Goal: Task Accomplishment & Management: Complete application form

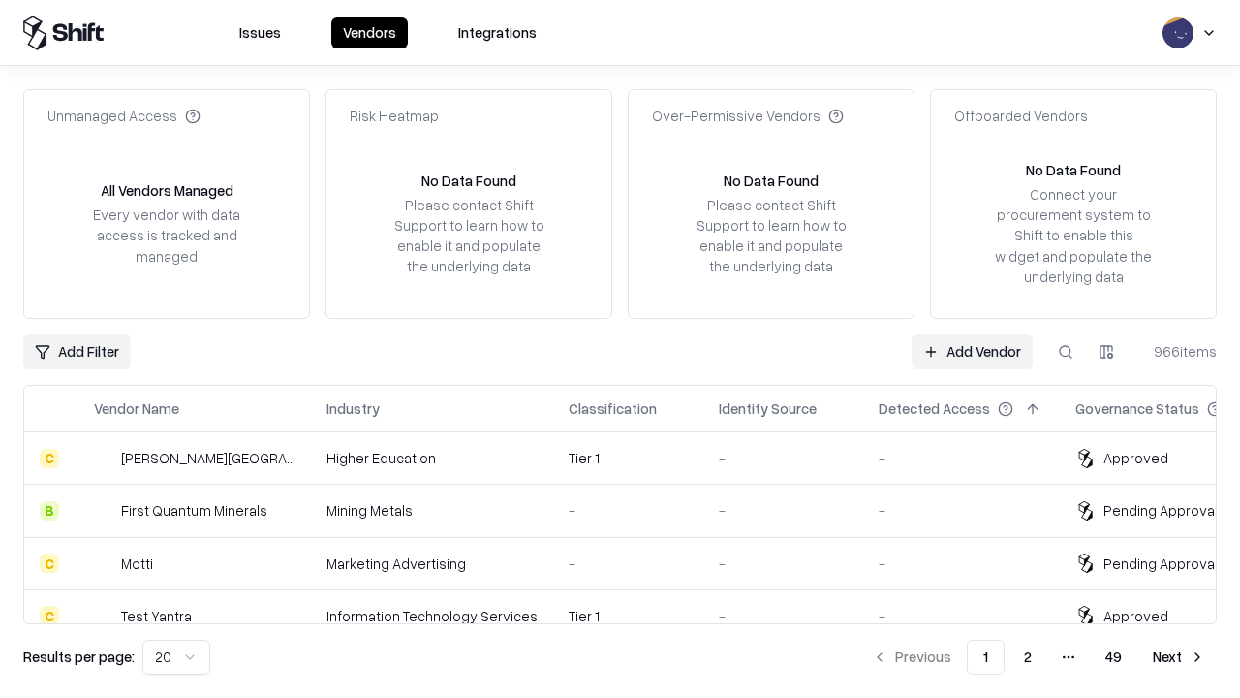
click at [972, 351] on link "Add Vendor" at bounding box center [972, 351] width 121 height 35
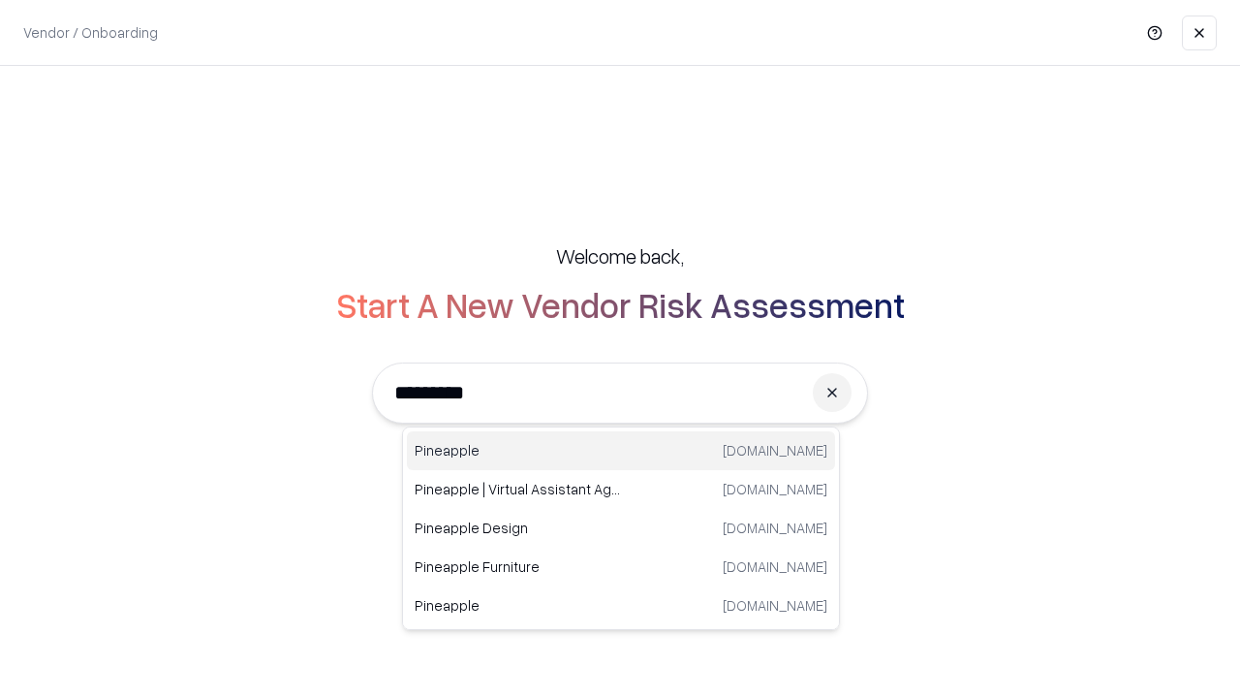
click at [621, 451] on div "Pineapple pineappleenergy.com" at bounding box center [621, 450] width 428 height 39
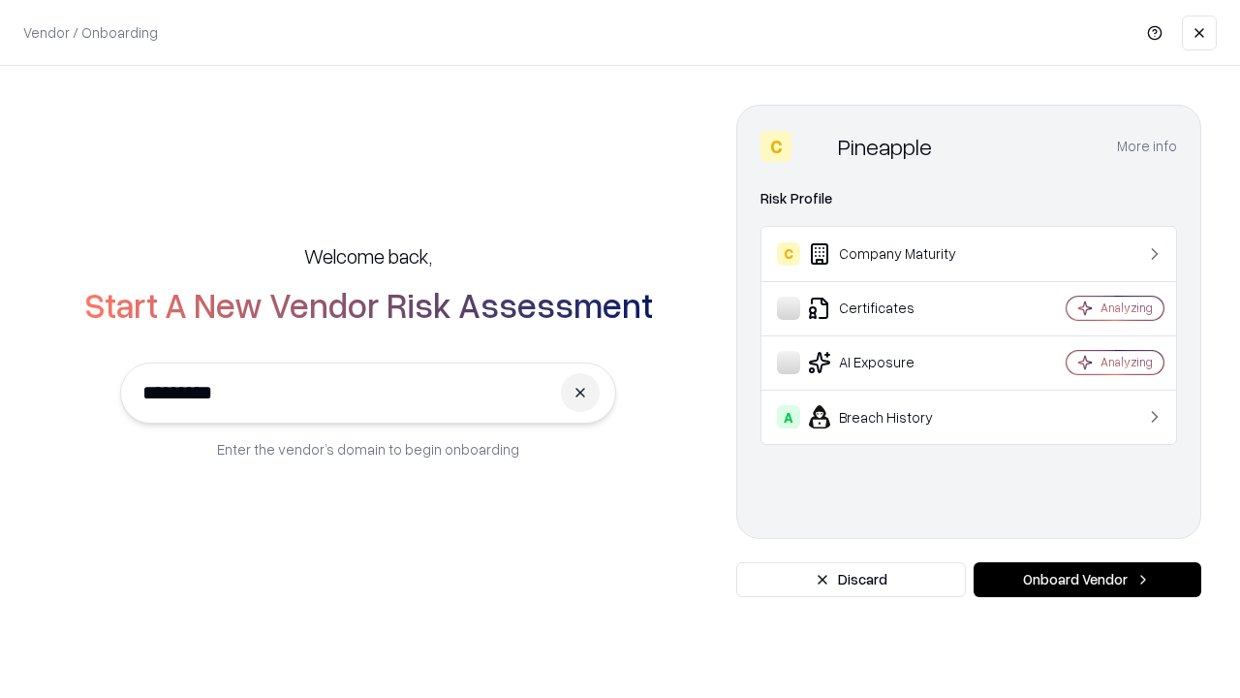
type input "*********"
click at [1087, 579] on button "Onboard Vendor" at bounding box center [1088, 579] width 228 height 35
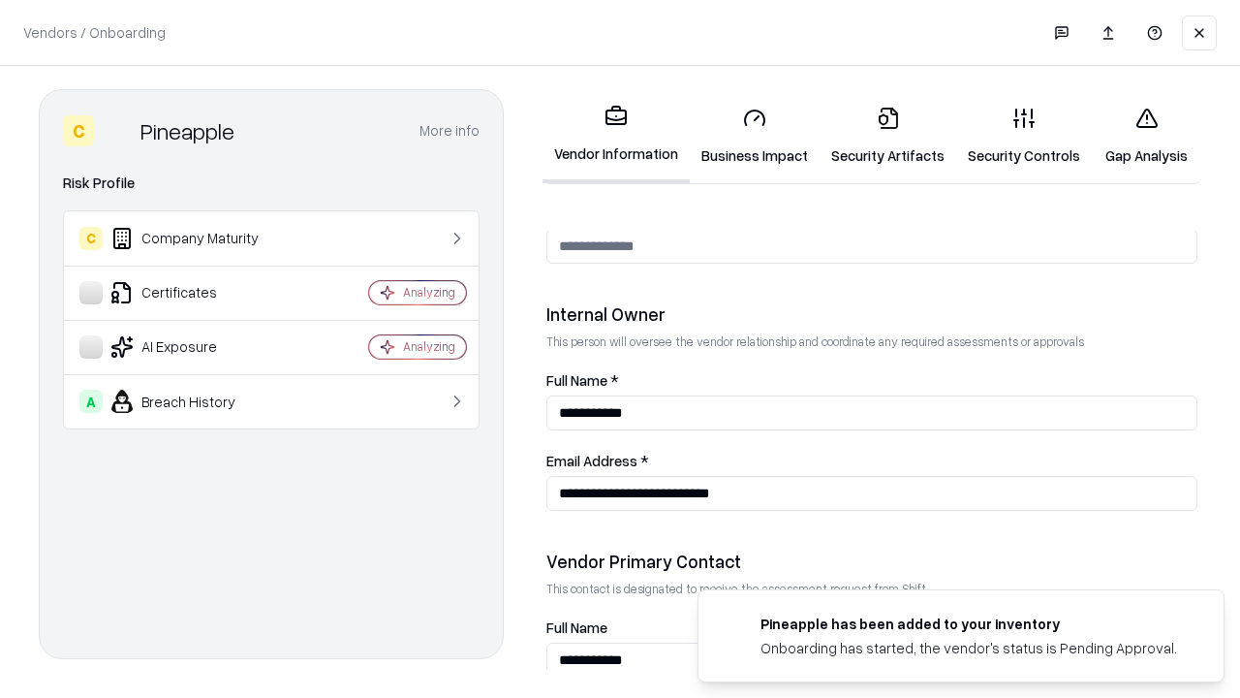
scroll to position [1004, 0]
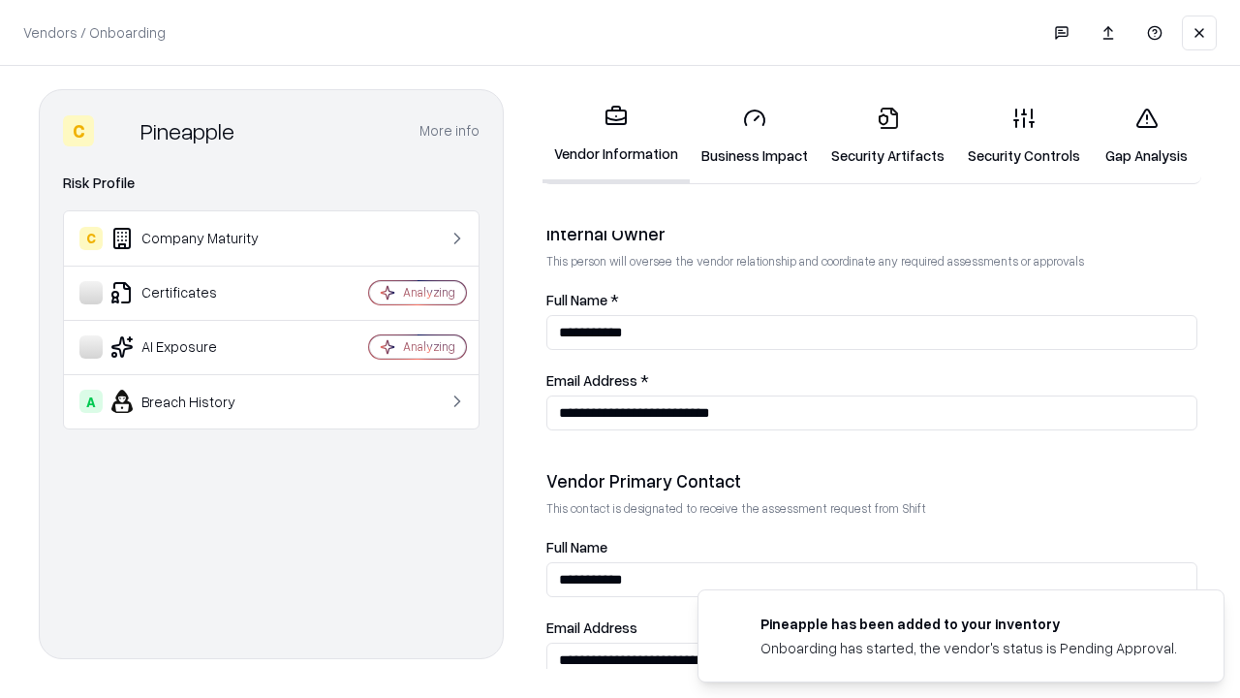
click at [755, 136] on link "Business Impact" at bounding box center [755, 136] width 130 height 90
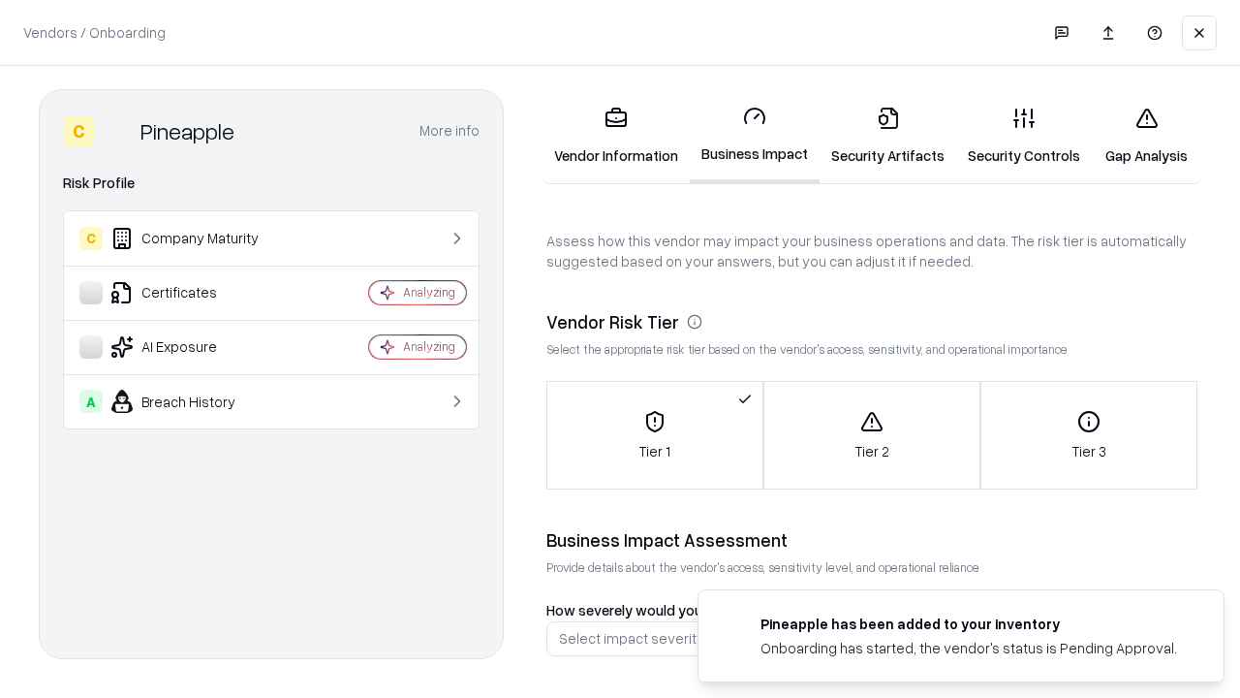
click at [887, 136] on link "Security Artifacts" at bounding box center [888, 136] width 137 height 90
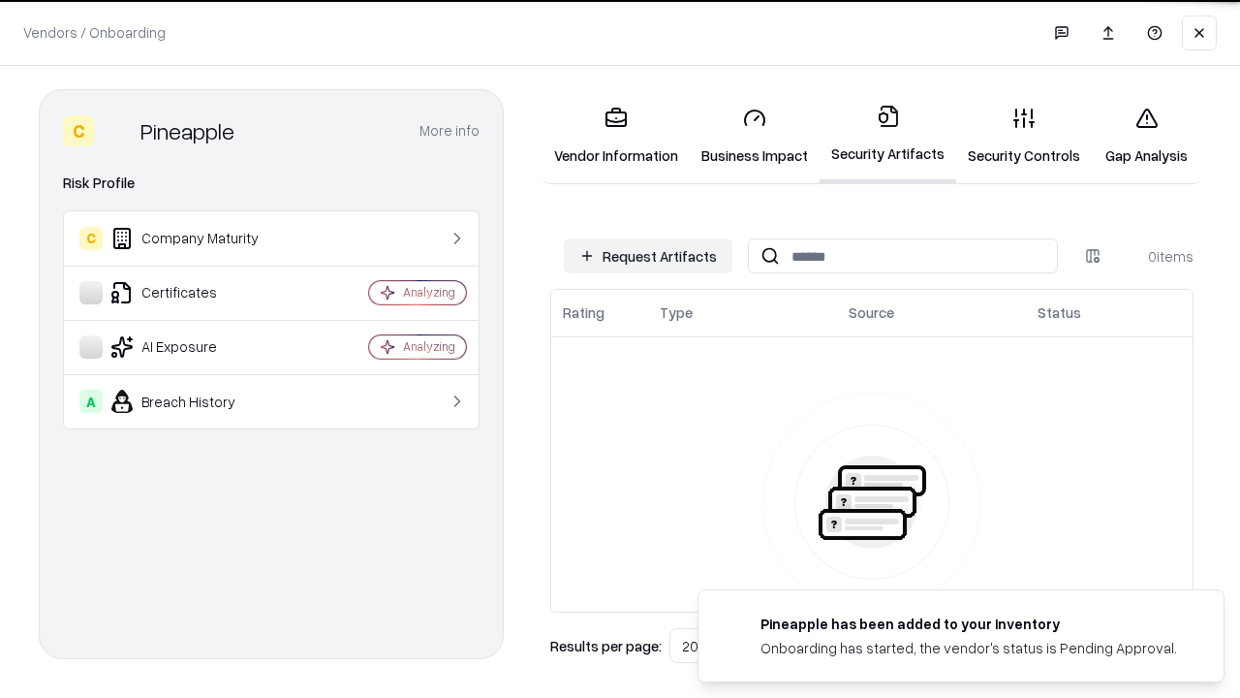
click at [648, 256] on button "Request Artifacts" at bounding box center [648, 255] width 169 height 35
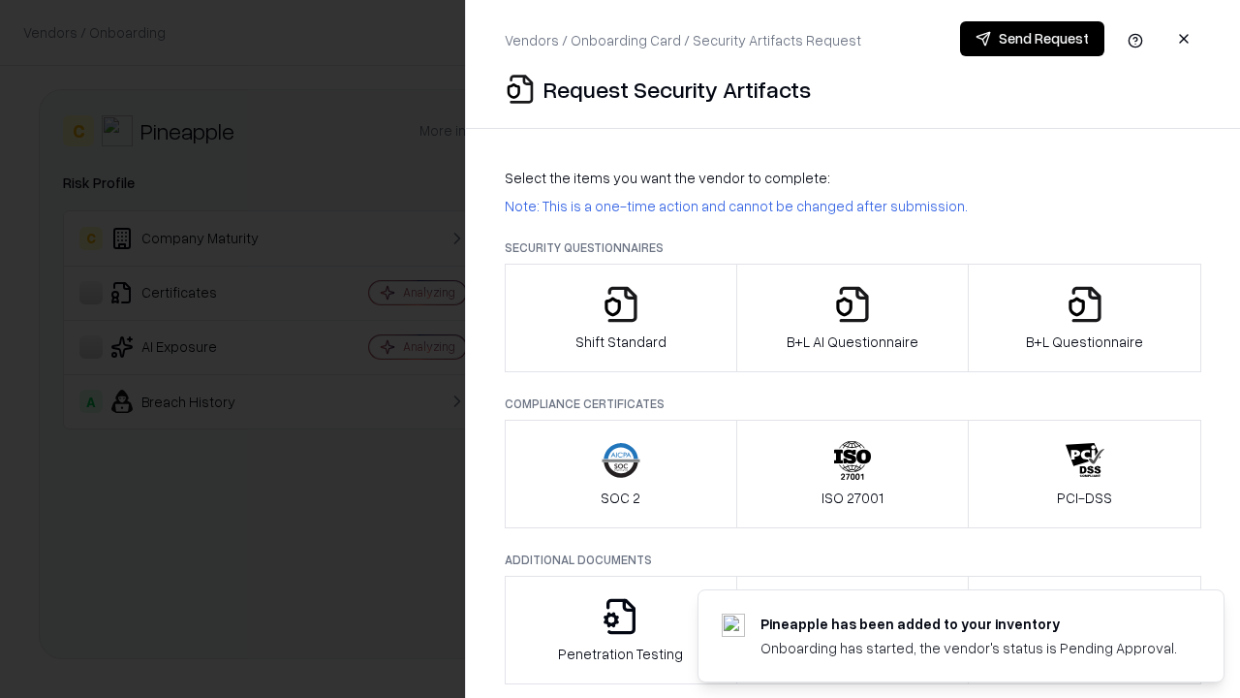
click at [620, 318] on icon "button" at bounding box center [621, 304] width 39 height 39
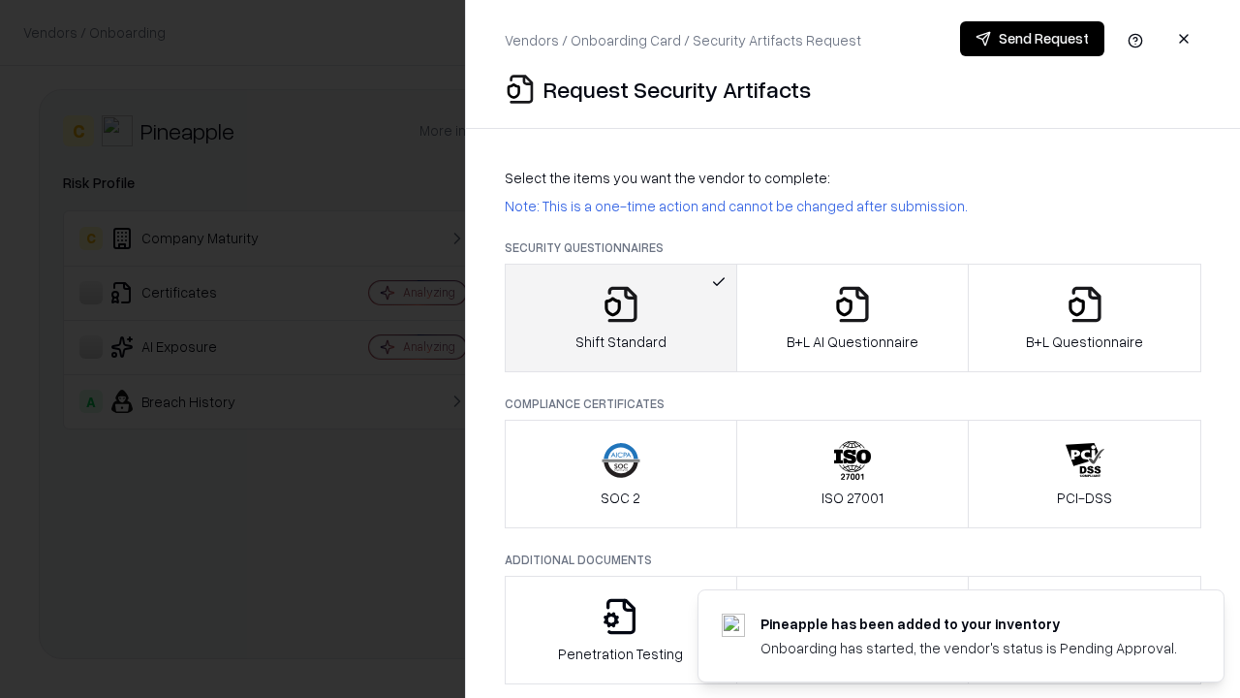
click at [1032, 39] on button "Send Request" at bounding box center [1032, 38] width 144 height 35
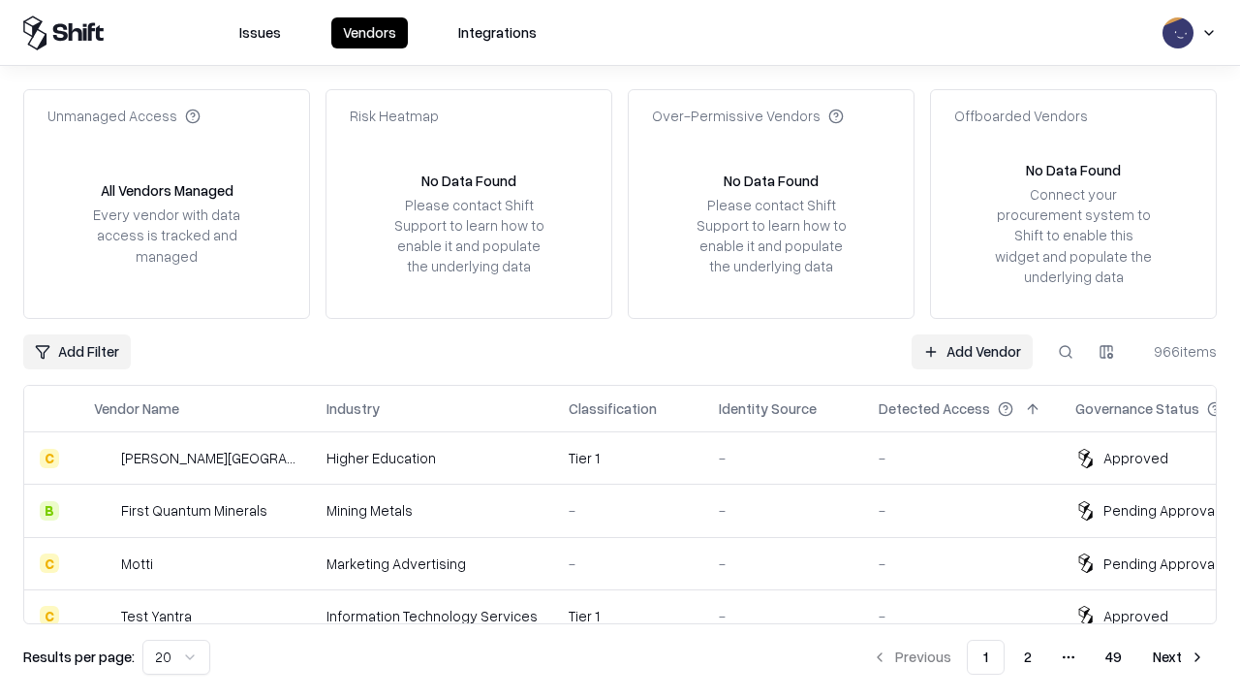
click at [1066, 351] on button at bounding box center [1065, 351] width 35 height 35
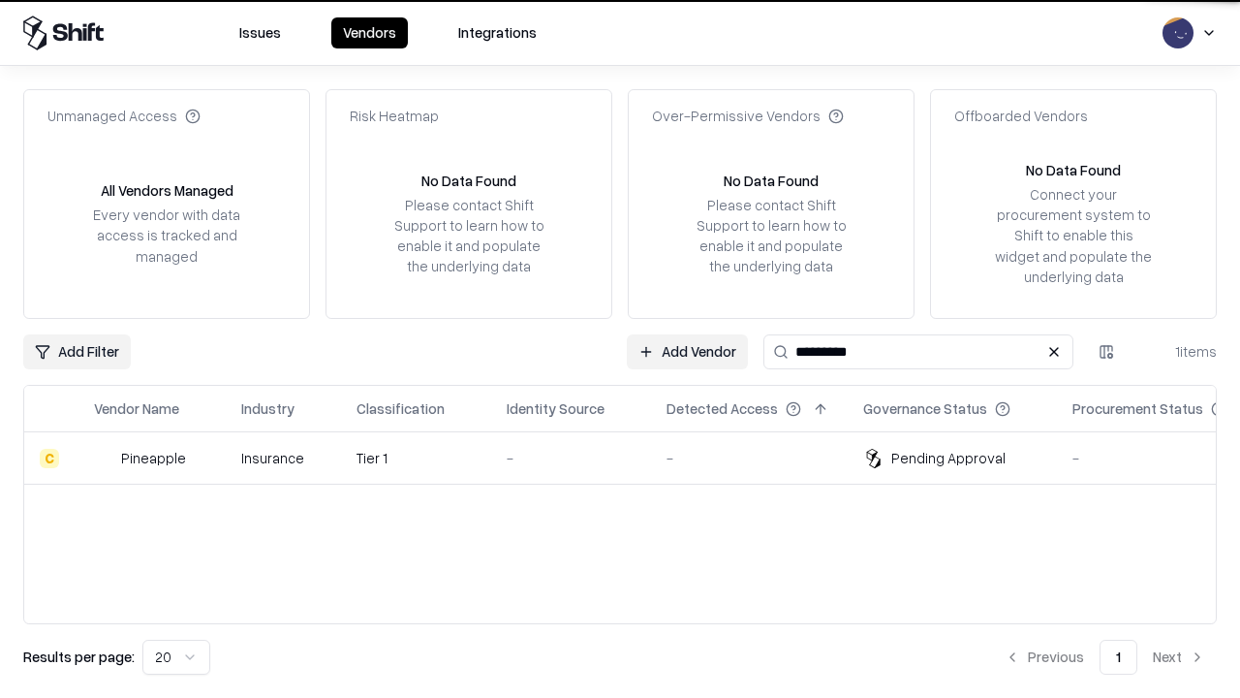
type input "*********"
click at [632, 457] on div "-" at bounding box center [571, 458] width 129 height 20
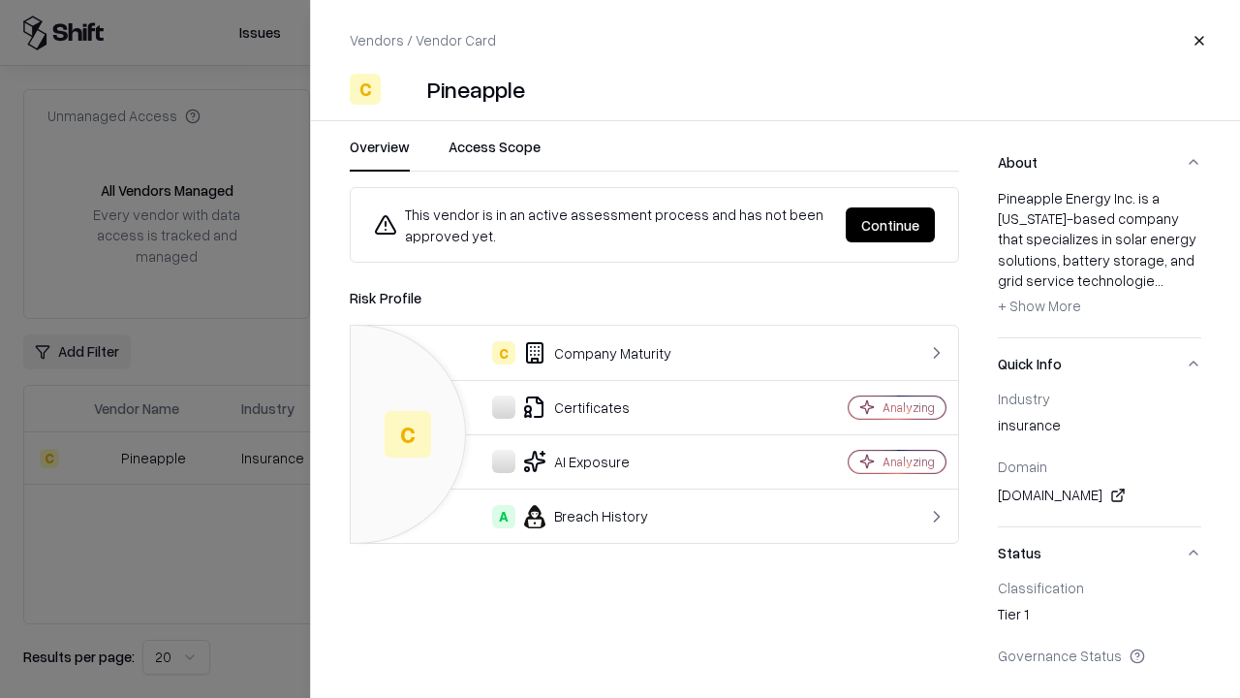
click at [890, 225] on button "Continue" at bounding box center [890, 224] width 89 height 35
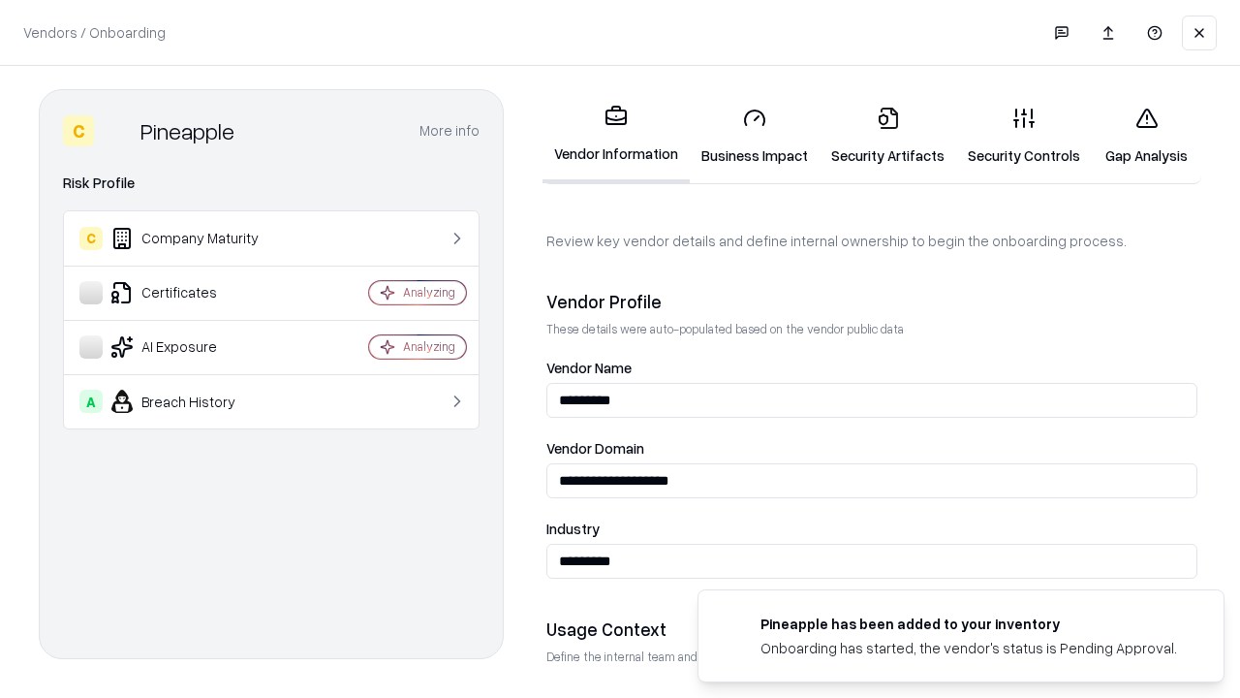
click at [887, 136] on link "Security Artifacts" at bounding box center [888, 136] width 137 height 90
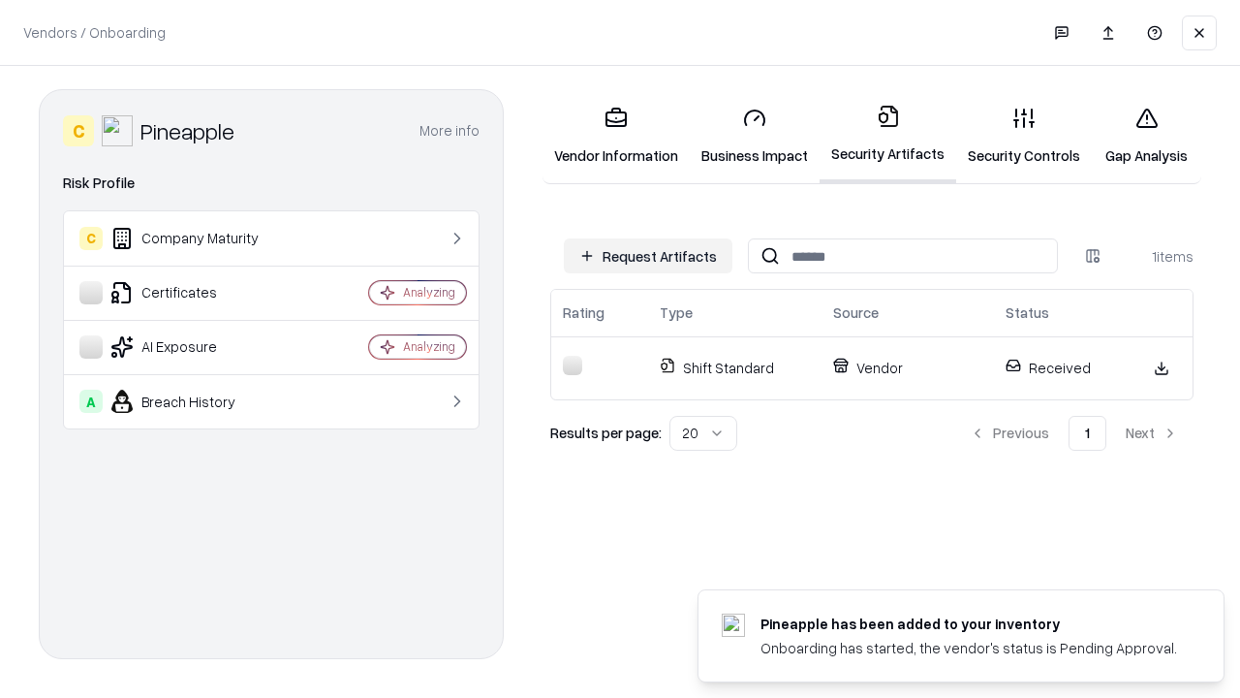
click at [1024, 136] on link "Security Controls" at bounding box center [1024, 136] width 136 height 90
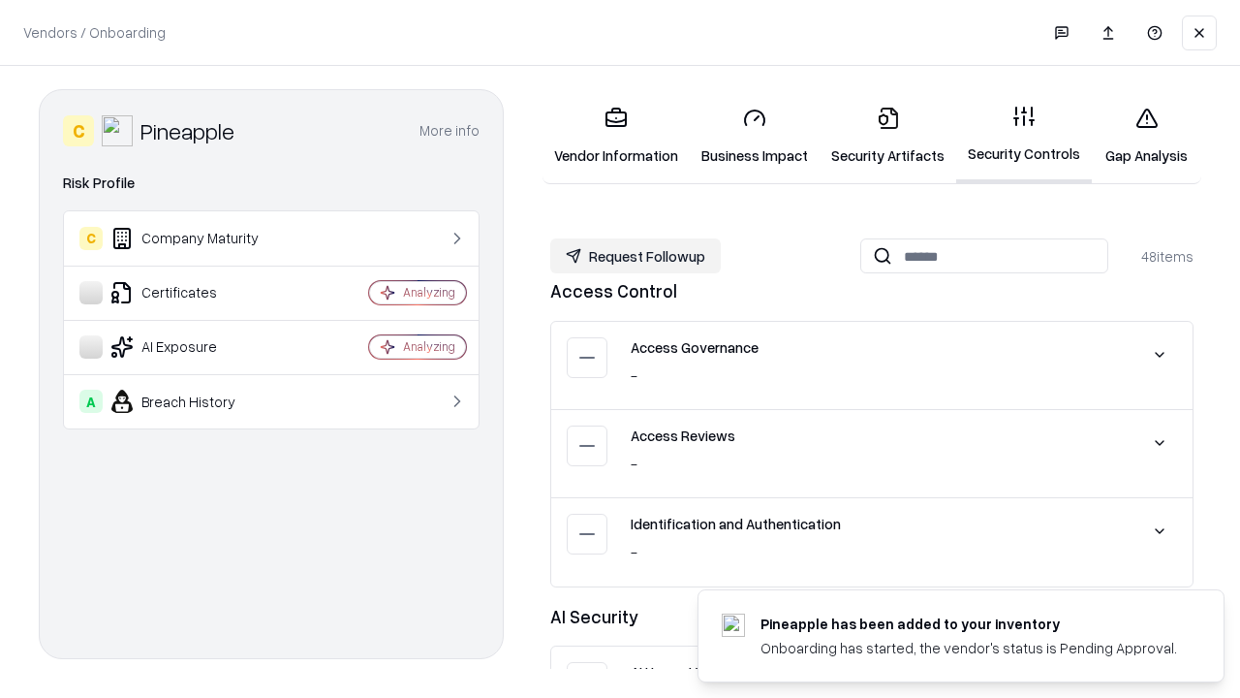
click at [636, 256] on button "Request Followup" at bounding box center [635, 255] width 171 height 35
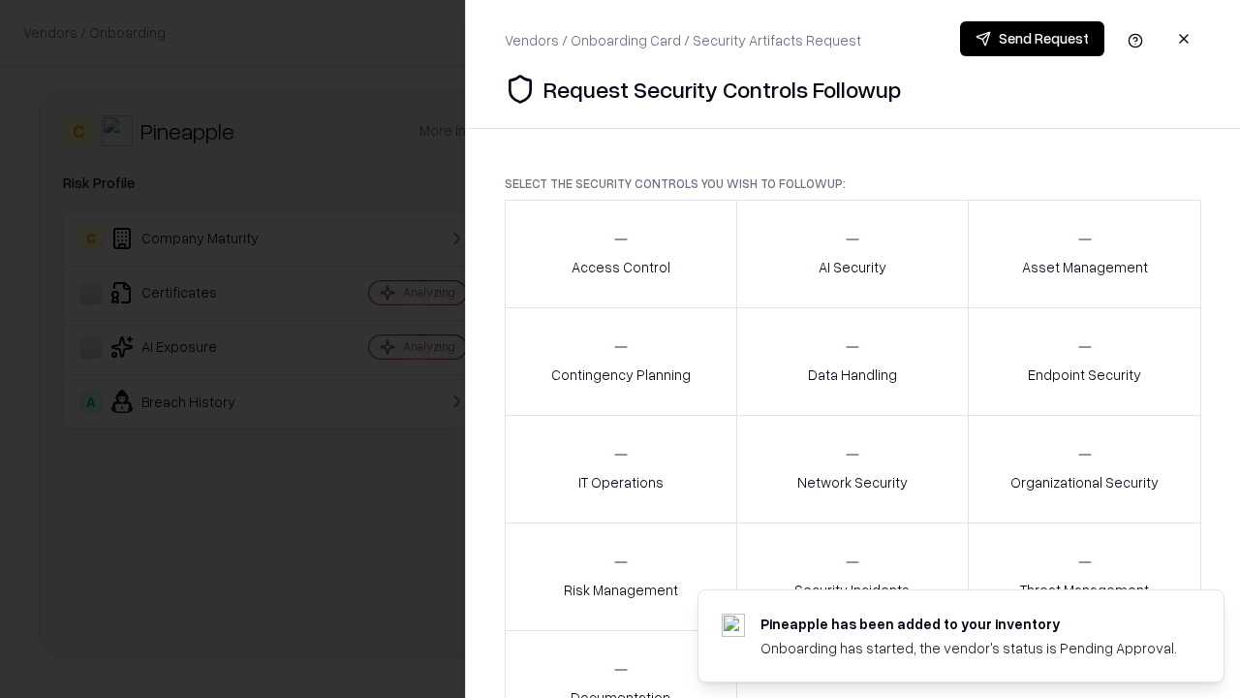
click at [620, 254] on div "Access Control" at bounding box center [621, 253] width 99 height 47
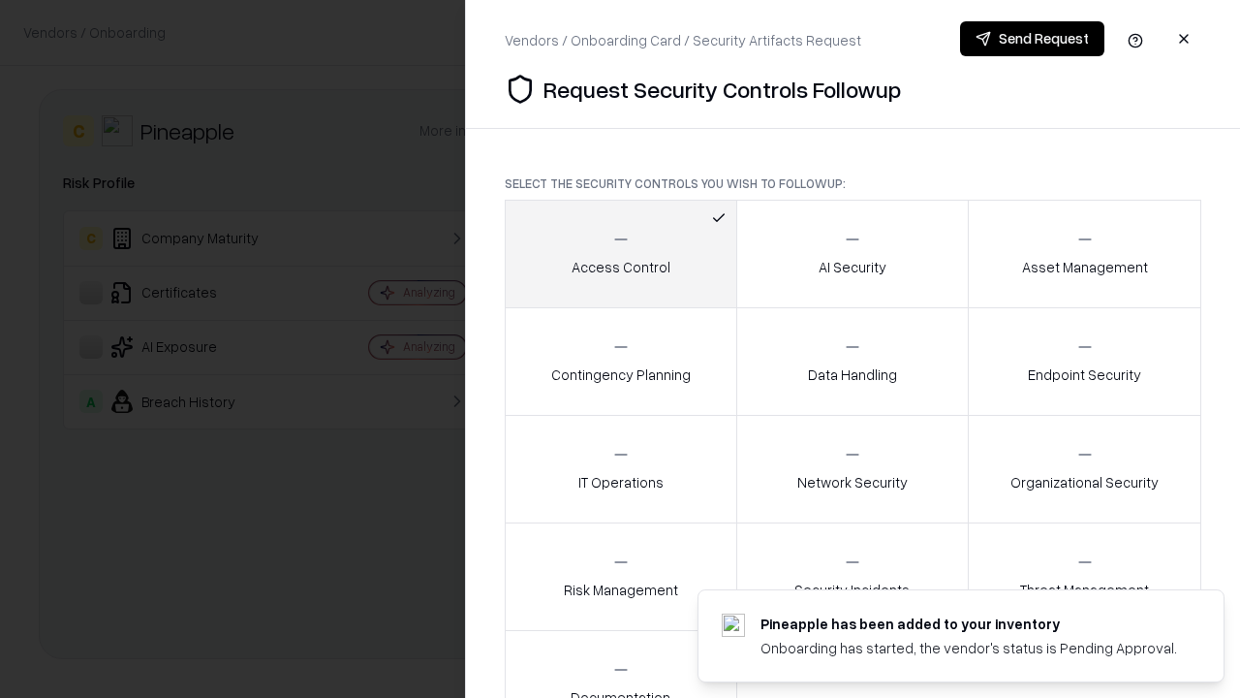
click at [1032, 39] on button "Send Request" at bounding box center [1032, 38] width 144 height 35
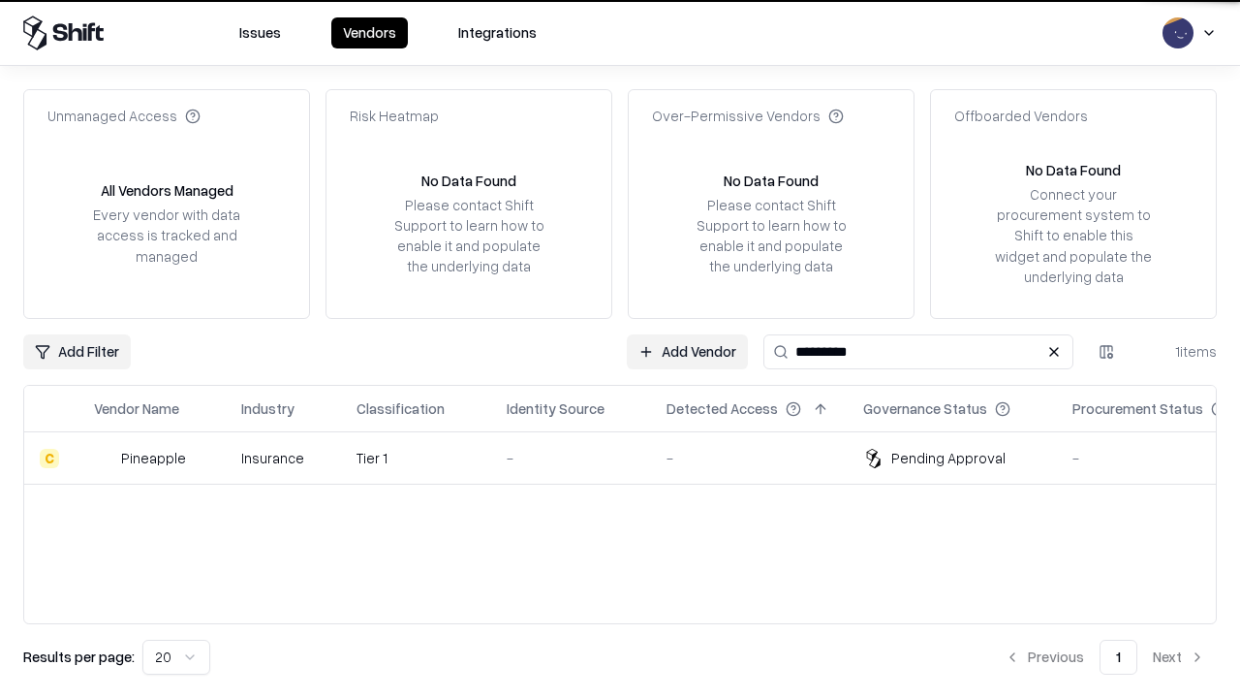
type input "*********"
click at [632, 457] on div "-" at bounding box center [571, 458] width 129 height 20
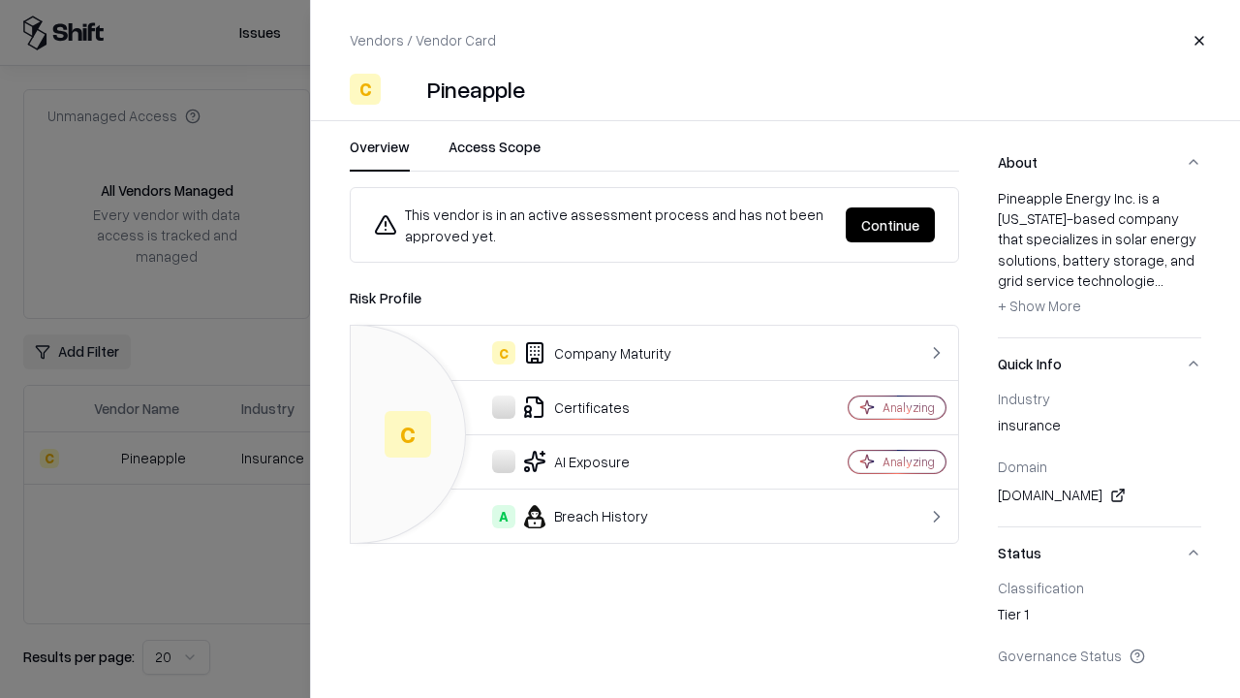
click at [890, 225] on button "Continue" at bounding box center [890, 224] width 89 height 35
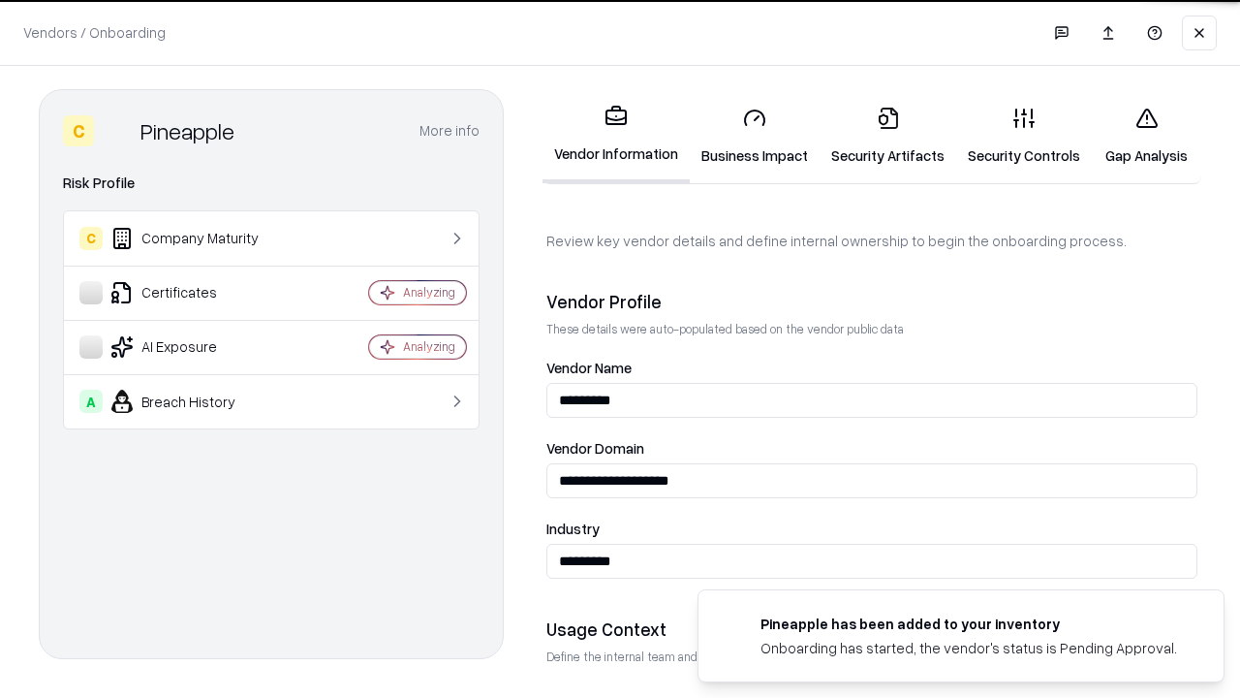
click at [1146, 136] on link "Gap Analysis" at bounding box center [1146, 136] width 109 height 90
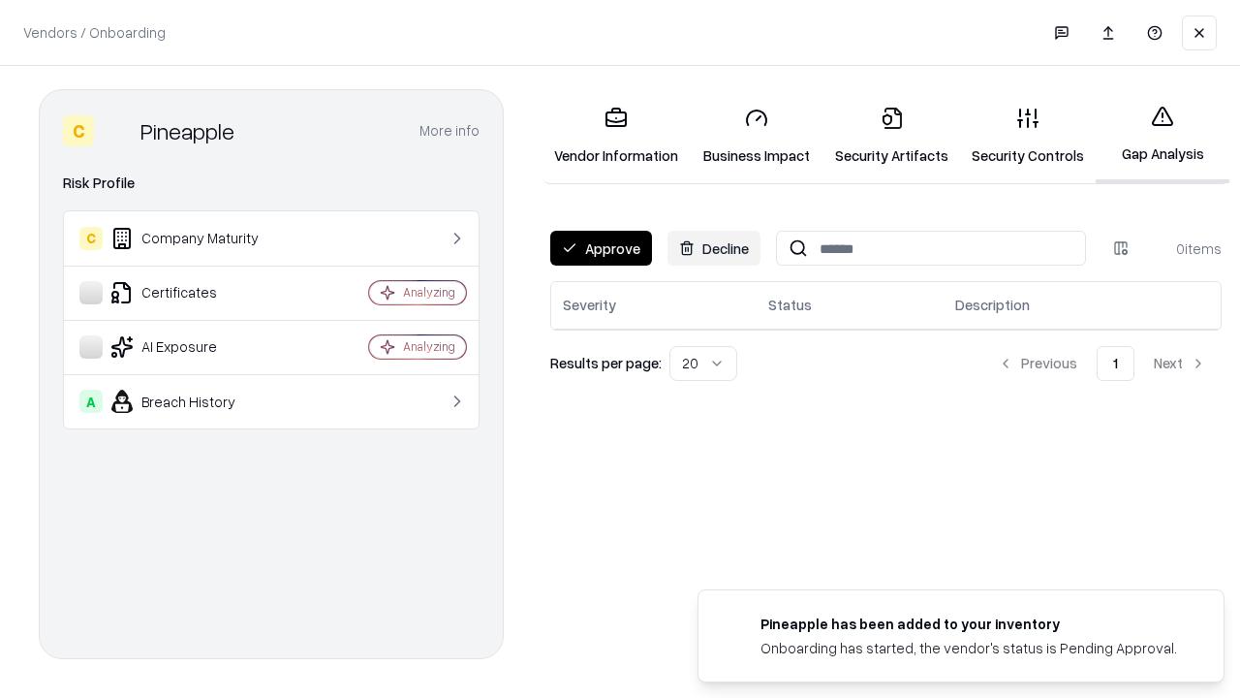
click at [601, 248] on button "Approve" at bounding box center [601, 248] width 102 height 35
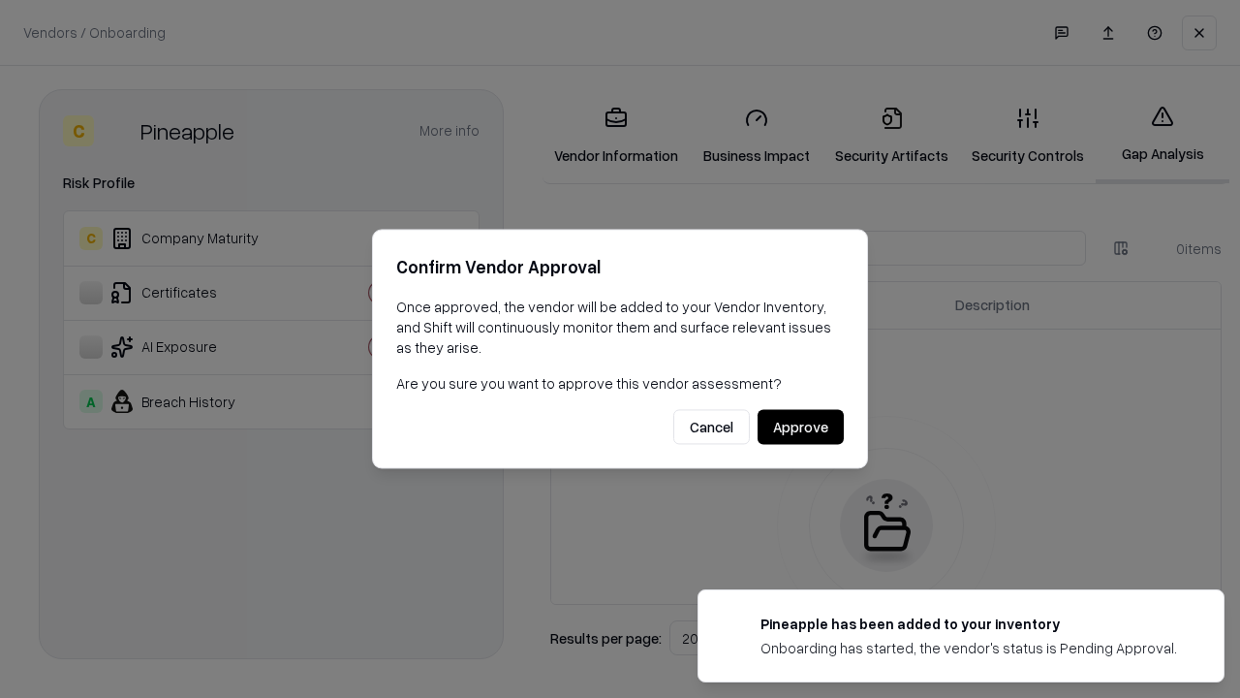
click at [800, 426] on button "Approve" at bounding box center [801, 427] width 86 height 35
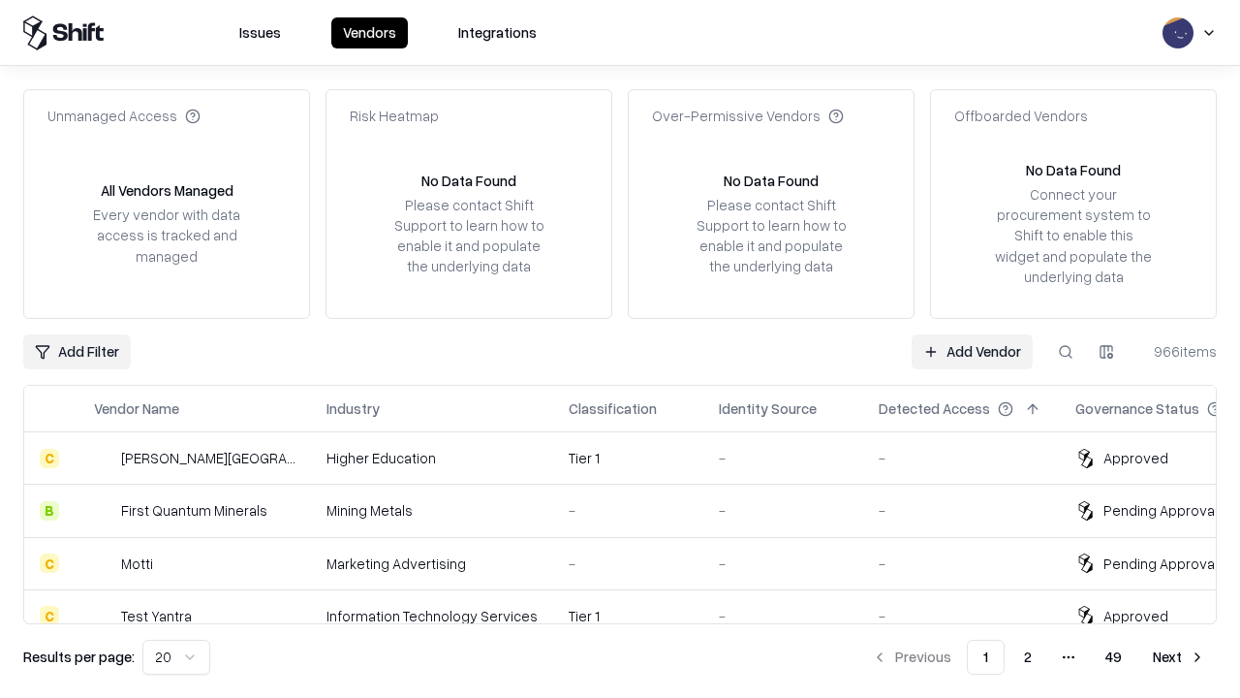
type input "*********"
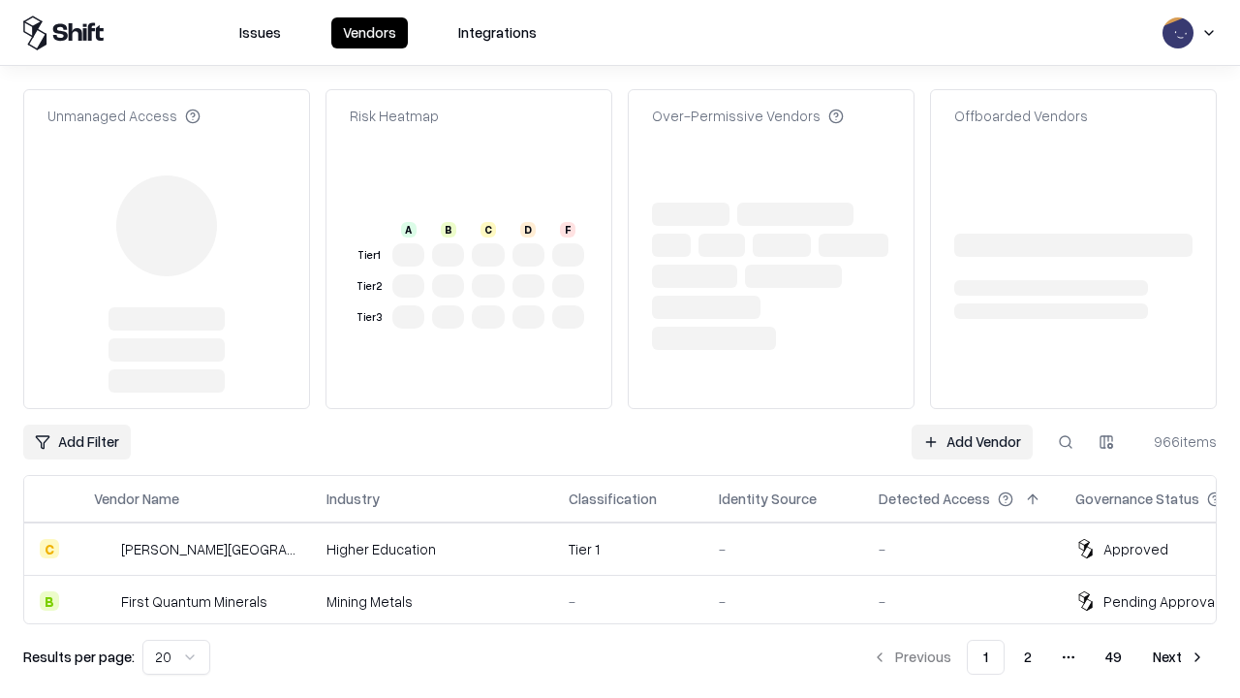
click at [972, 442] on link "Add Vendor" at bounding box center [972, 441] width 121 height 35
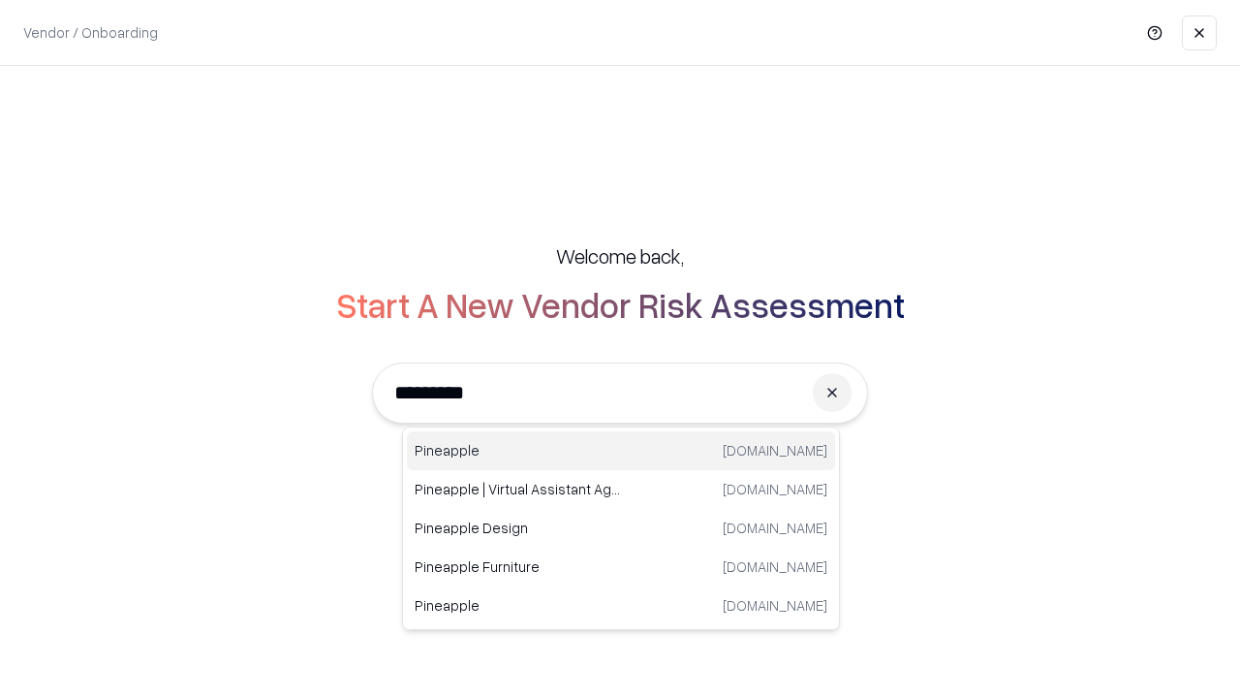
click at [621, 451] on div "Pineapple pineappleenergy.com" at bounding box center [621, 450] width 428 height 39
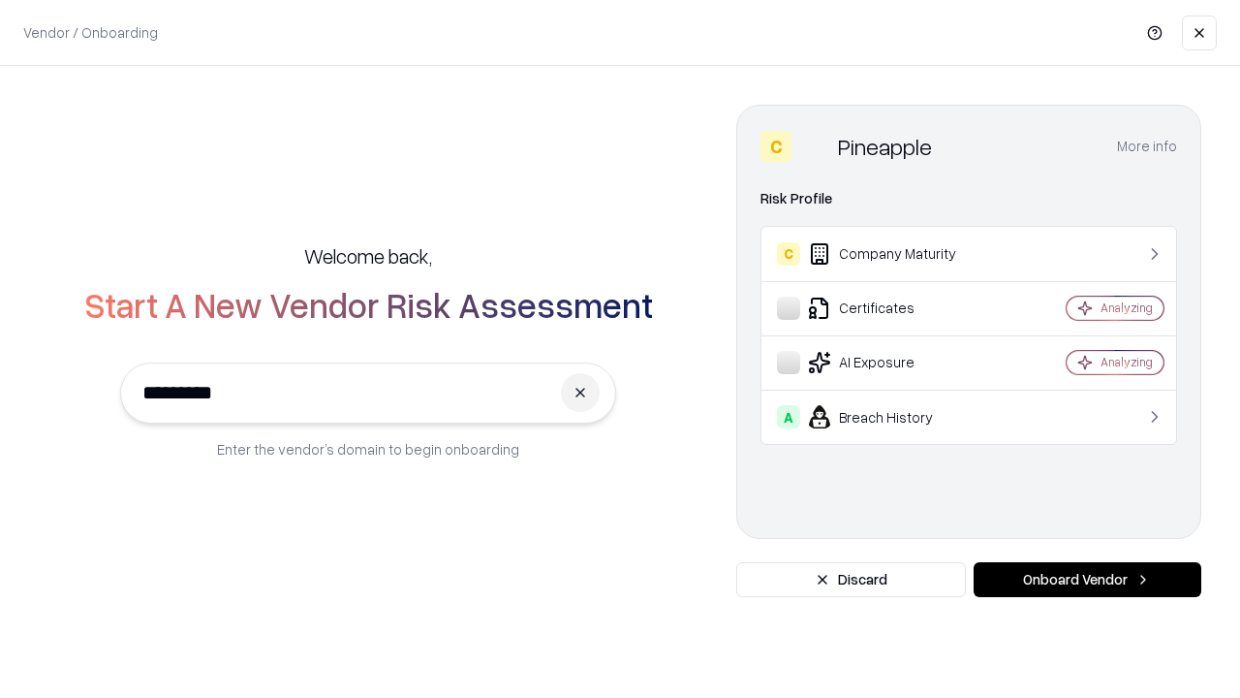
type input "*********"
click at [1087, 579] on button "Onboard Vendor" at bounding box center [1088, 579] width 228 height 35
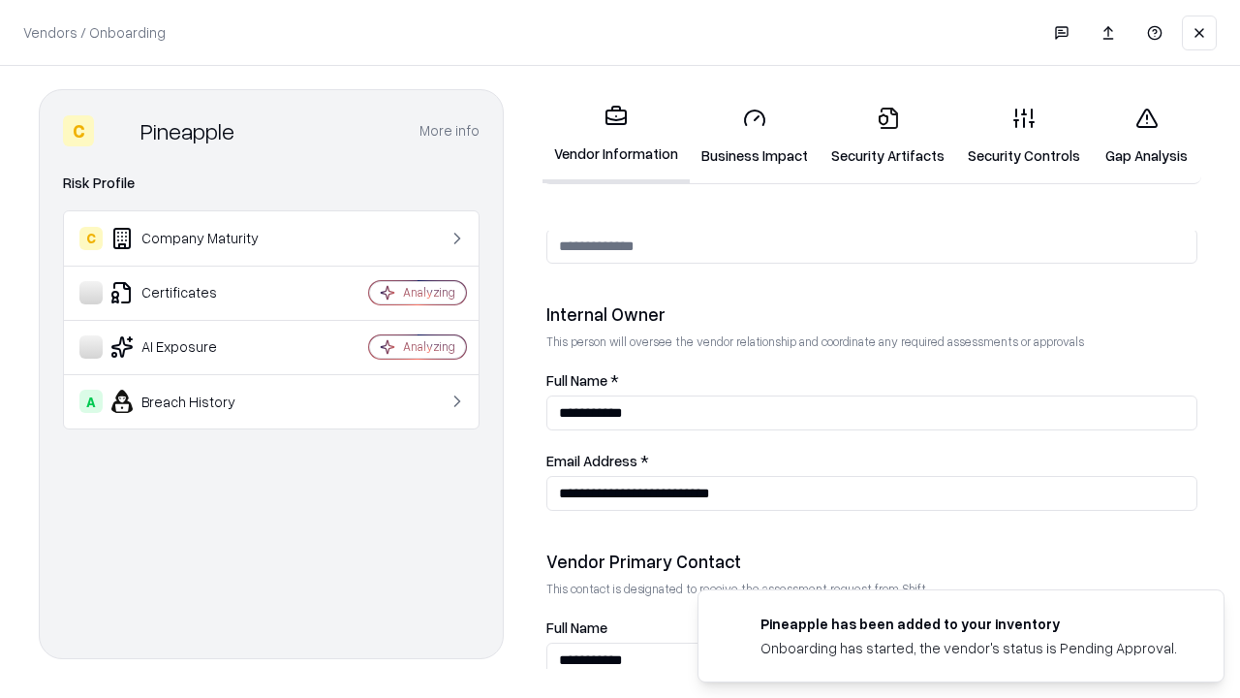
scroll to position [1004, 0]
